Goal: Task Accomplishment & Management: Use online tool/utility

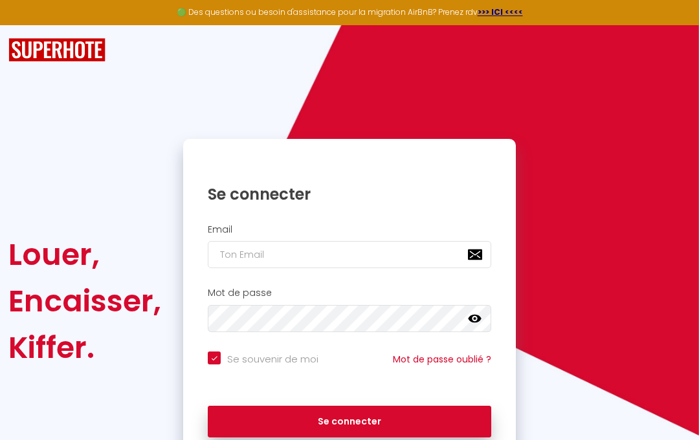
scroll to position [114, 0]
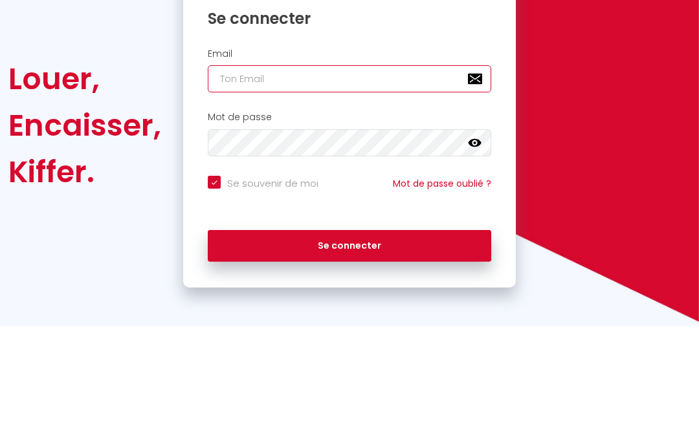
type input "[EMAIL_ADDRESS][DOMAIN_NAME]"
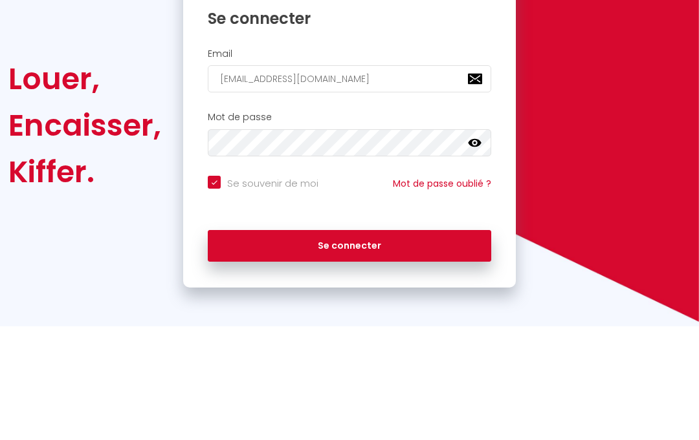
click at [349, 344] on button "Se connecter" at bounding box center [349, 360] width 283 height 32
checkbox input "true"
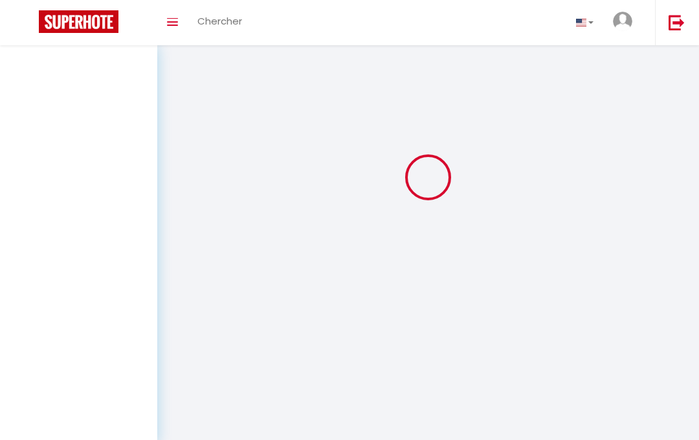
scroll to position [58, 0]
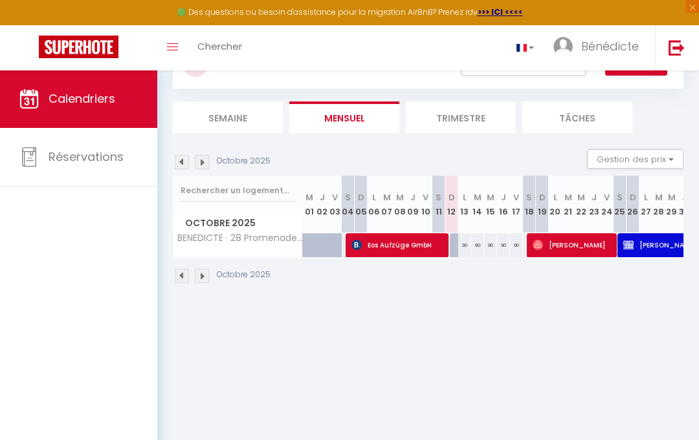
click at [208, 276] on img at bounding box center [202, 276] width 14 height 14
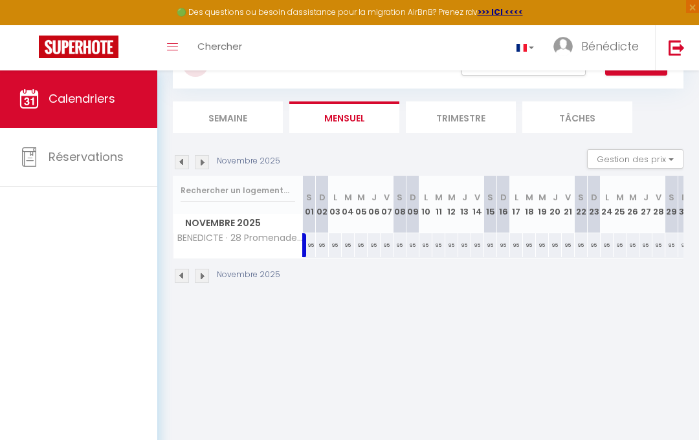
click at [206, 269] on img at bounding box center [202, 276] width 14 height 14
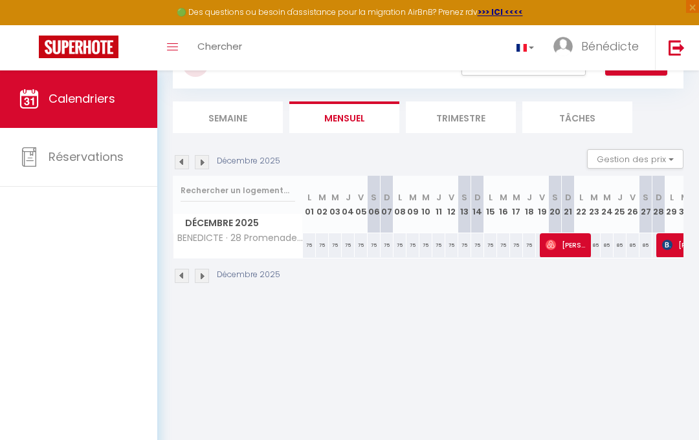
click at [201, 280] on img at bounding box center [202, 276] width 14 height 14
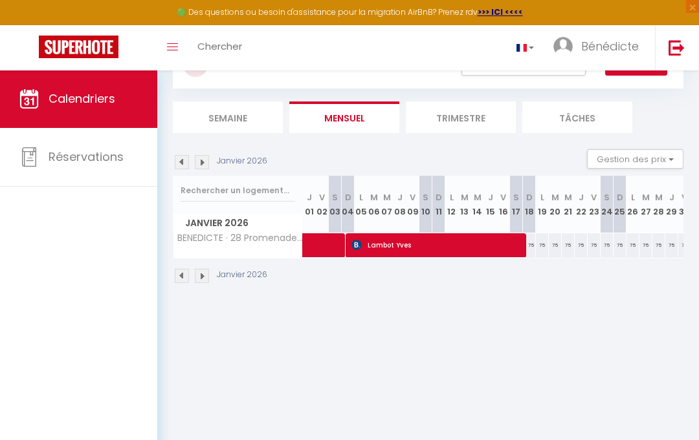
click at [204, 274] on img at bounding box center [202, 276] width 14 height 14
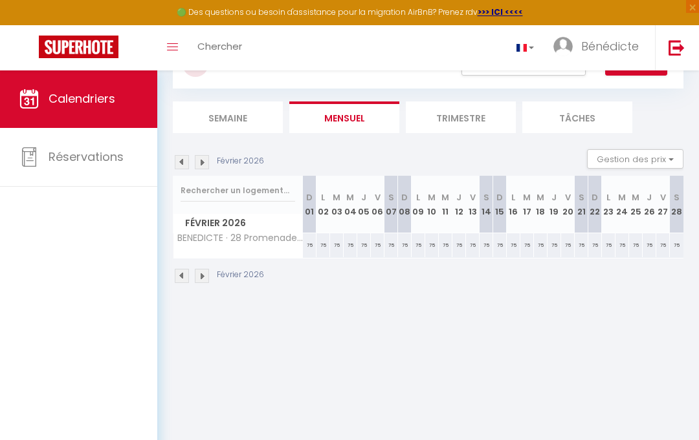
click at [178, 272] on img at bounding box center [182, 276] width 14 height 14
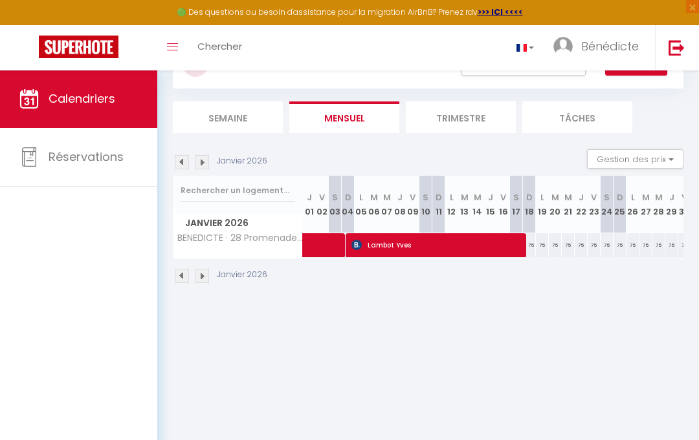
click at [187, 269] on img at bounding box center [182, 276] width 14 height 14
